Goal: Task Accomplishment & Management: Manage account settings

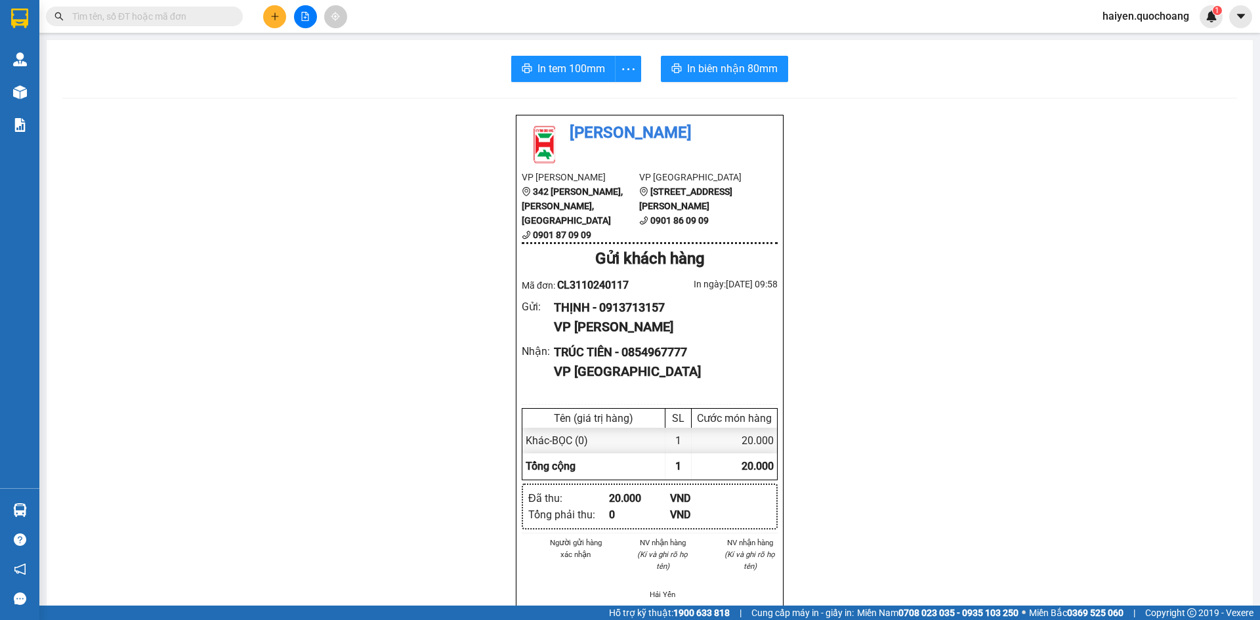
click at [1178, 18] on span "haiyen.quochoang" at bounding box center [1146, 16] width 108 height 16
click at [1125, 38] on span "Đăng xuất" at bounding box center [1151, 40] width 80 height 14
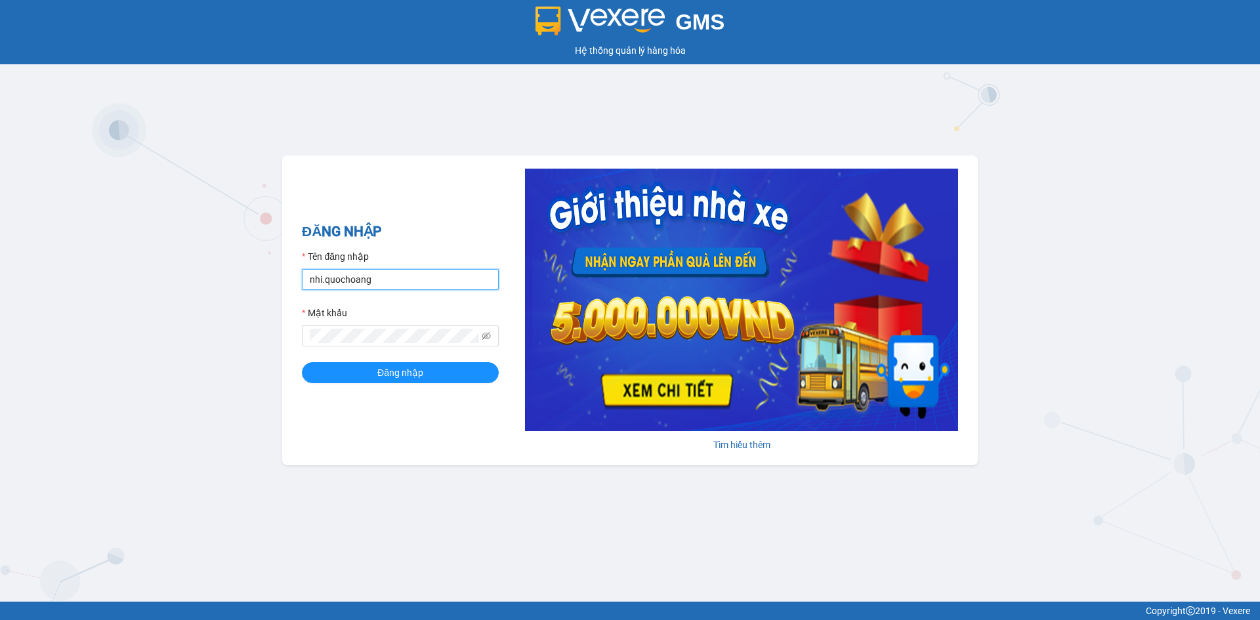
click at [382, 281] on input "nhi.quochoang" at bounding box center [400, 279] width 197 height 21
type input "haiyen.quochoang"
click at [302, 362] on button "Đăng nhập" at bounding box center [400, 372] width 197 height 21
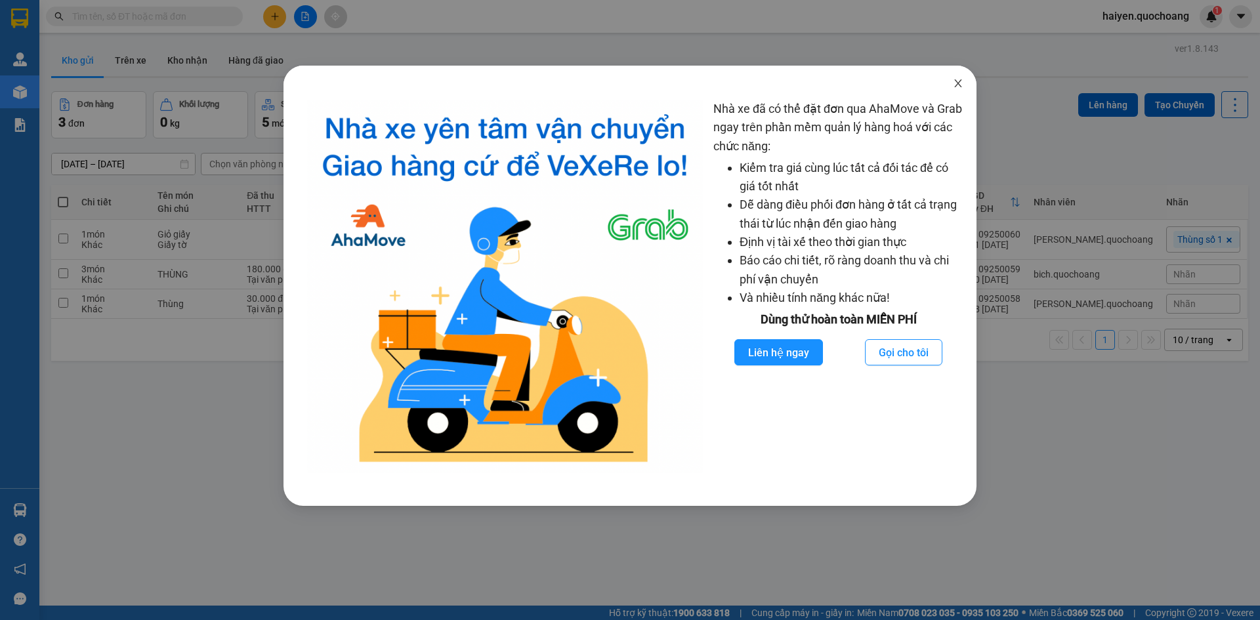
click at [960, 85] on icon "close" at bounding box center [958, 83] width 10 height 10
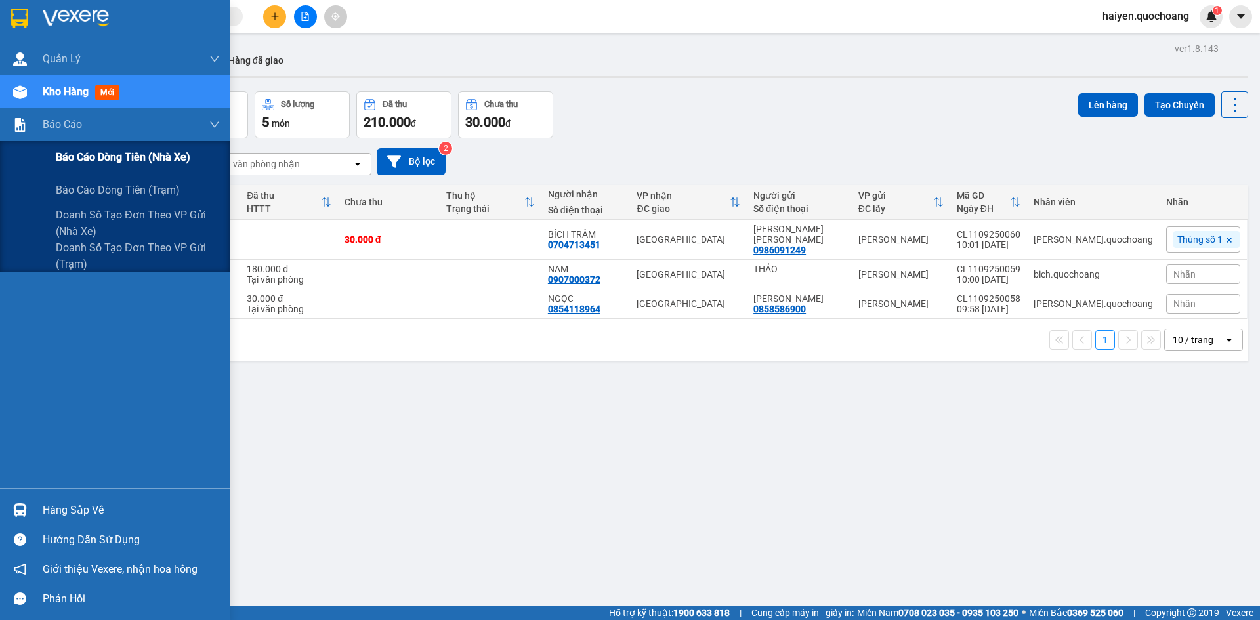
click at [111, 161] on span "Báo cáo dòng tiền (nhà xe)" at bounding box center [123, 157] width 134 height 16
